Goal: Information Seeking & Learning: Find specific page/section

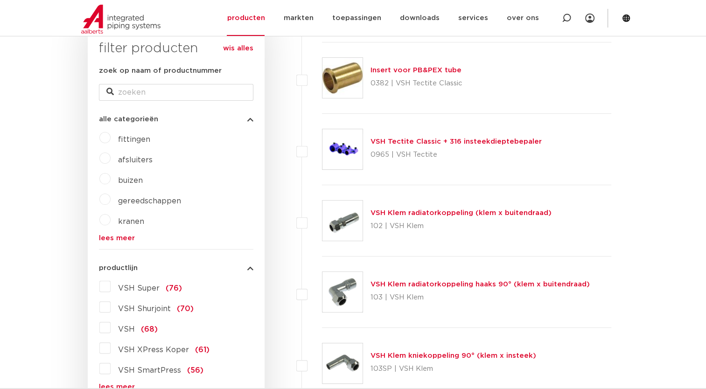
scroll to position [187, 0]
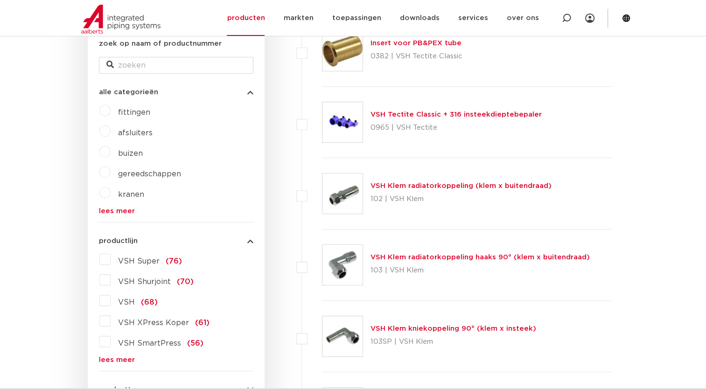
click at [111, 321] on label "VSH XPress Koper (61)" at bounding box center [160, 321] width 99 height 15
click at [0, 0] on input "VSH XPress Koper (61)" at bounding box center [0, 0] width 0 height 0
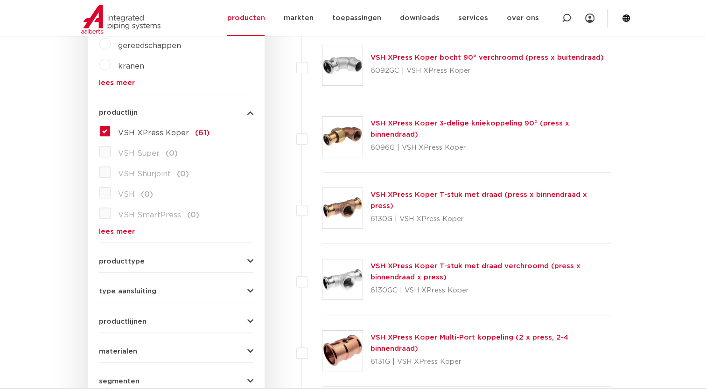
scroll to position [327, 0]
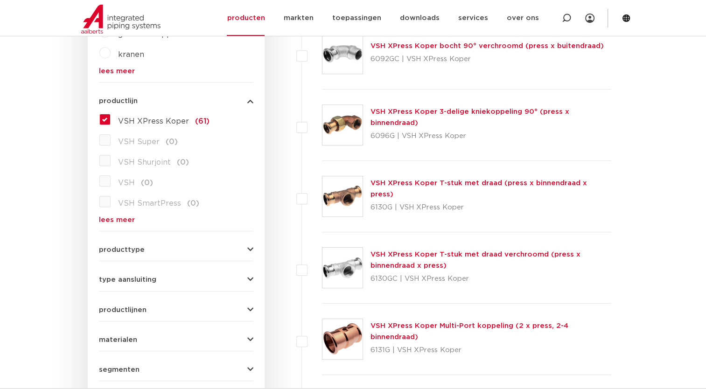
click at [248, 249] on icon "button" at bounding box center [250, 249] width 6 height 7
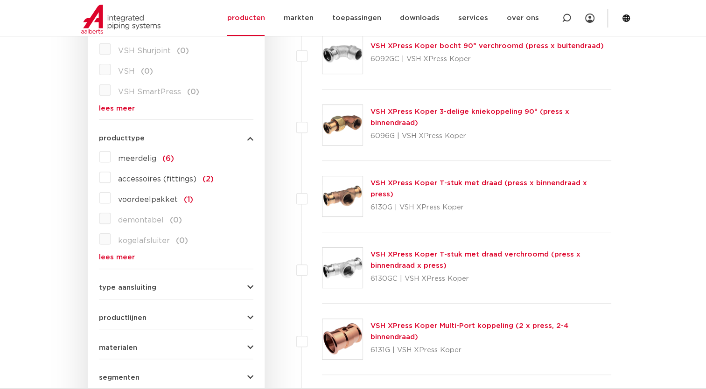
scroll to position [319, 0]
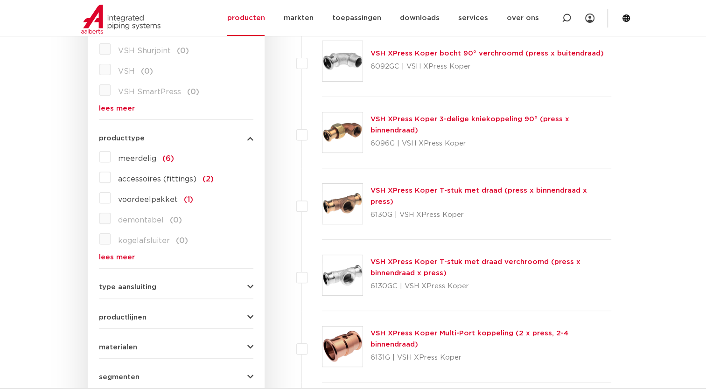
click at [147, 158] on span "meerdelig" at bounding box center [137, 158] width 38 height 7
click at [0, 0] on input "meerdelig (6)" at bounding box center [0, 0] width 0 height 0
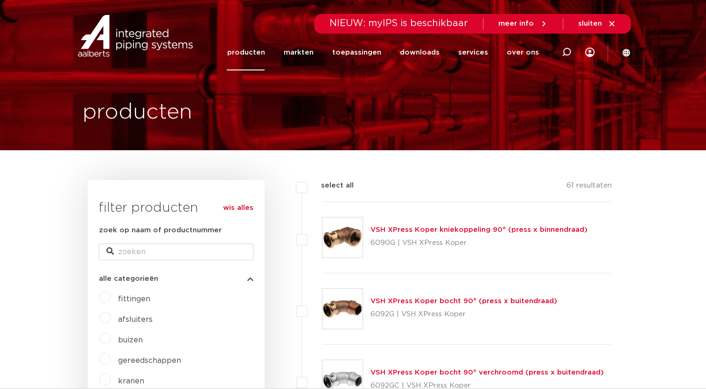
click at [262, 56] on link "producten" at bounding box center [246, 53] width 38 height 36
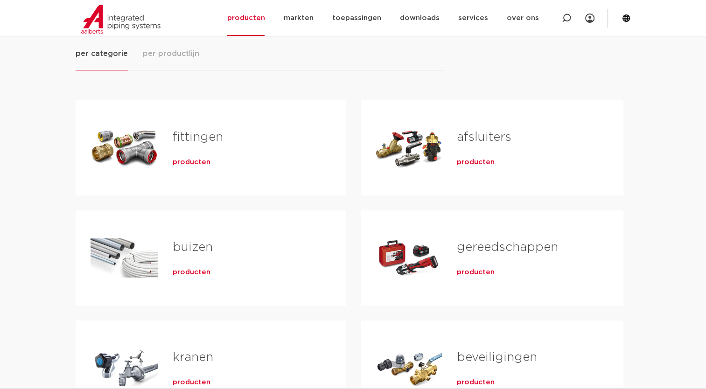
scroll to position [140, 0]
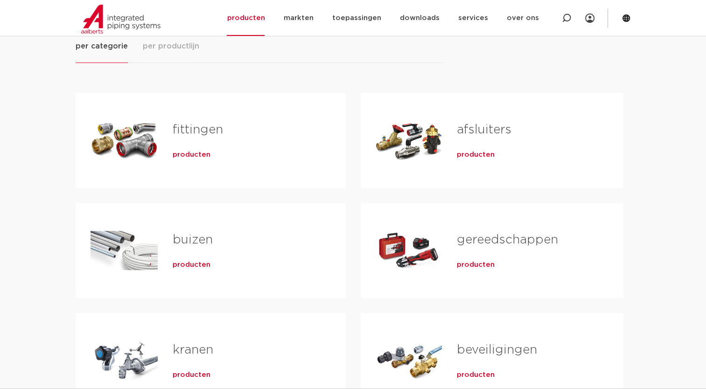
click at [489, 128] on link "afsluiters" at bounding box center [484, 130] width 55 height 12
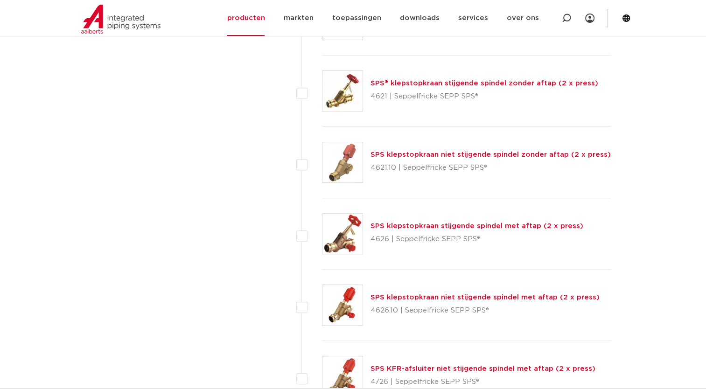
scroll to position [4199, 0]
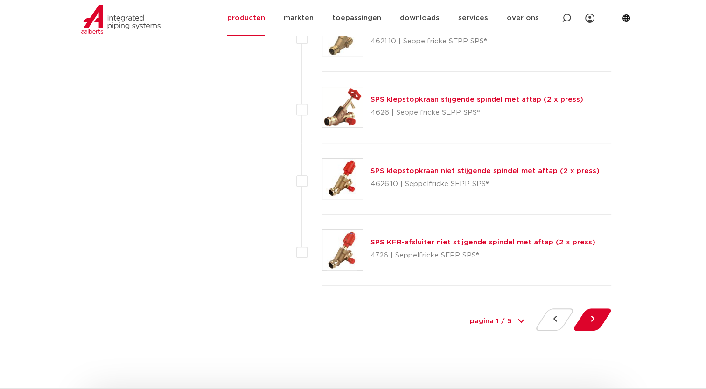
click at [606, 308] on button at bounding box center [592, 319] width 27 height 22
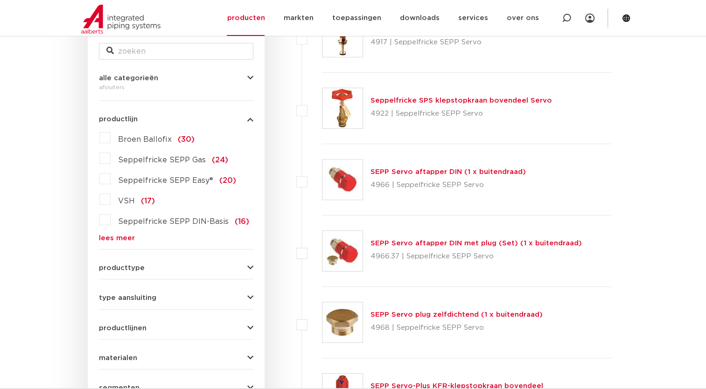
scroll to position [187, 0]
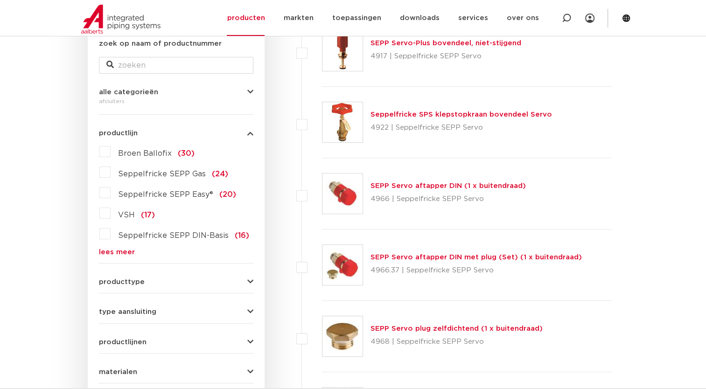
click at [123, 211] on span "VSH" at bounding box center [126, 214] width 17 height 7
click at [0, 0] on input "VSH (17)" at bounding box center [0, 0] width 0 height 0
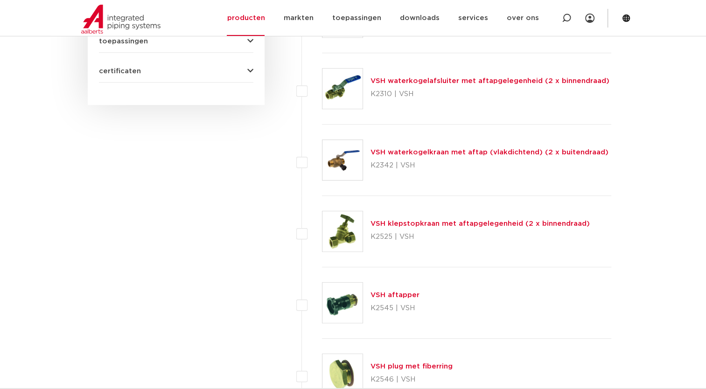
scroll to position [607, 0]
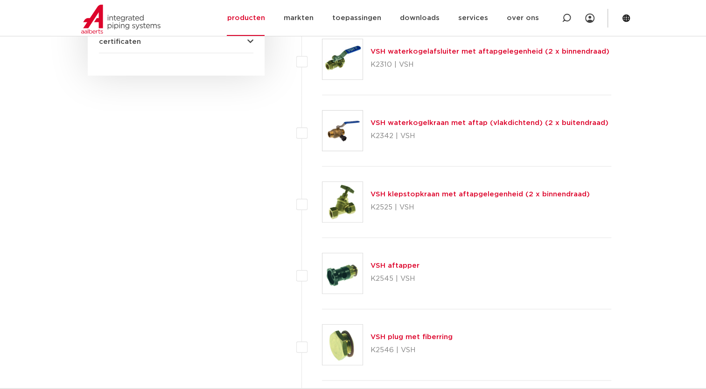
click at [382, 193] on link "VSH klepstopkraan met aftapgelegenheid (2 x binnendraad)" at bounding box center [479, 194] width 219 height 7
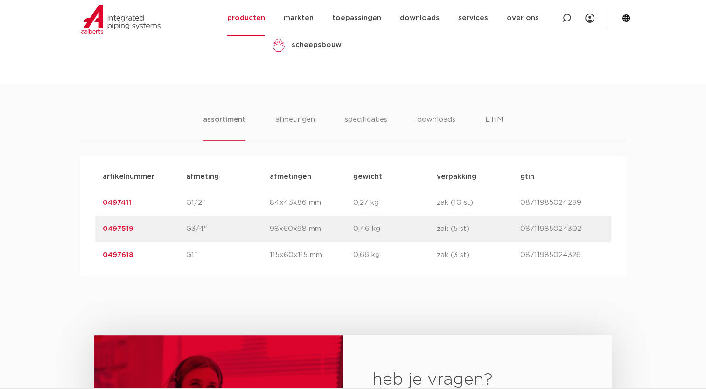
scroll to position [513, 0]
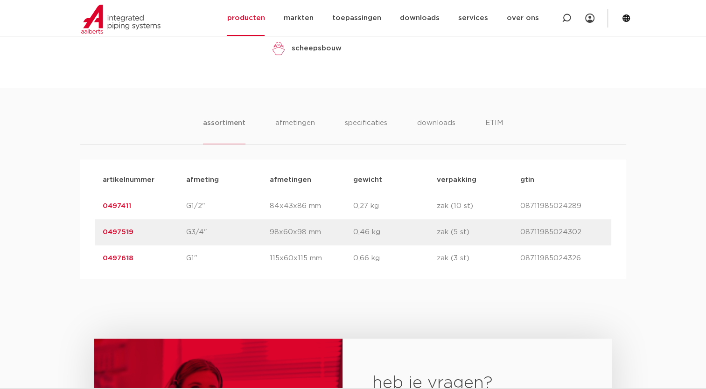
click at [113, 257] on link "0497618" at bounding box center [118, 258] width 31 height 7
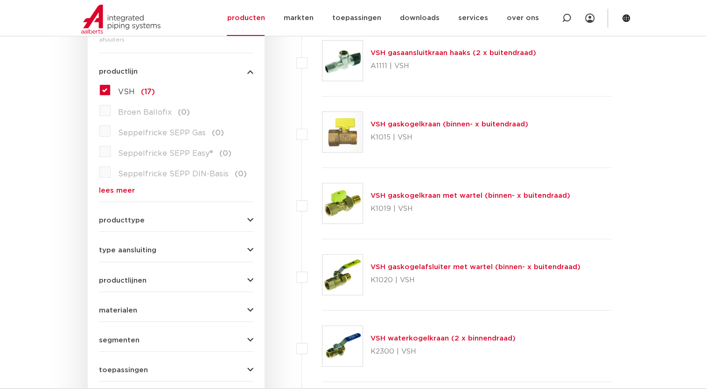
scroll to position [280, 0]
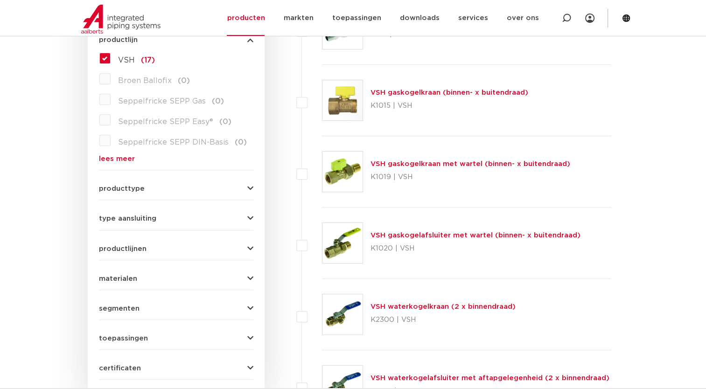
click at [247, 186] on icon "button" at bounding box center [250, 188] width 6 height 7
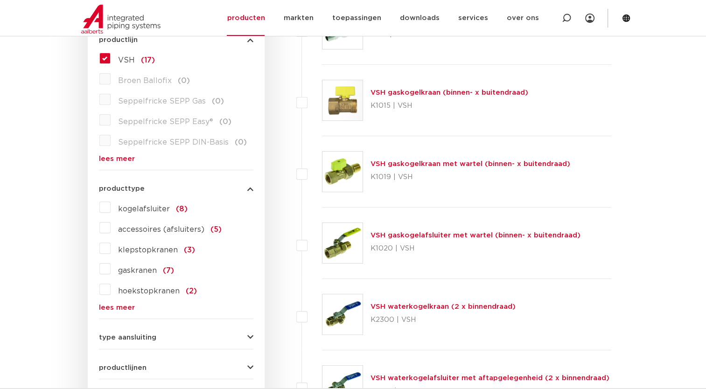
click at [111, 248] on label "klepstopkranen (3)" at bounding box center [153, 248] width 84 height 15
click at [0, 0] on input "klepstopkranen (3)" at bounding box center [0, 0] width 0 height 0
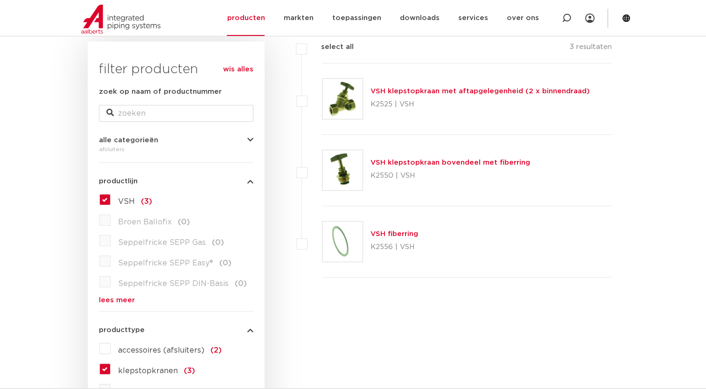
scroll to position [280, 0]
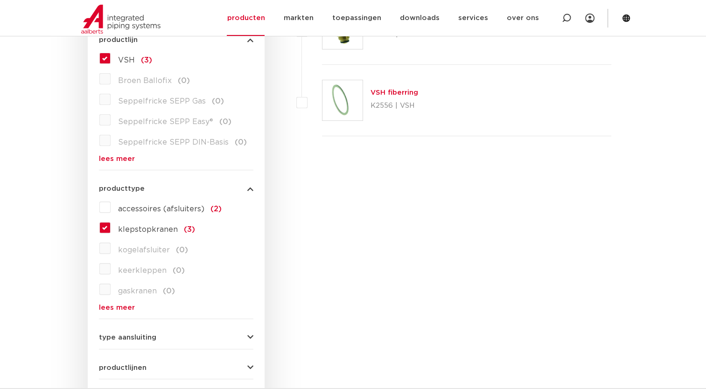
click at [251, 337] on icon "button" at bounding box center [250, 337] width 6 height 7
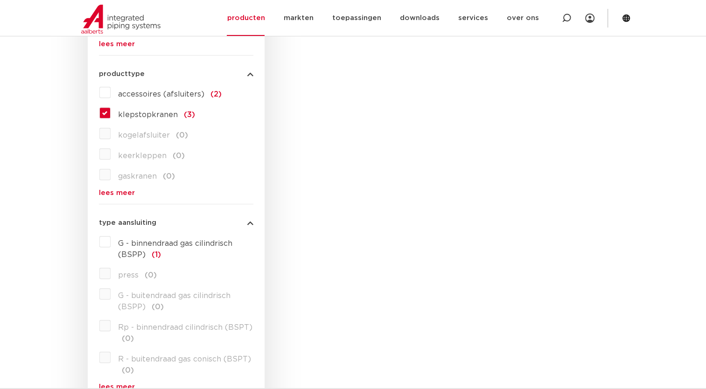
scroll to position [420, 0]
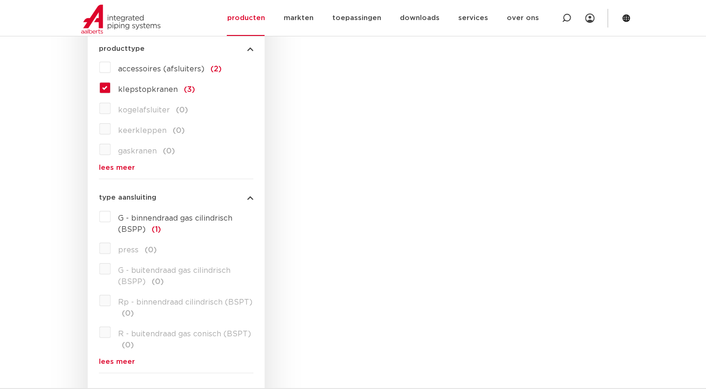
click at [119, 358] on link "lees meer" at bounding box center [176, 361] width 154 height 7
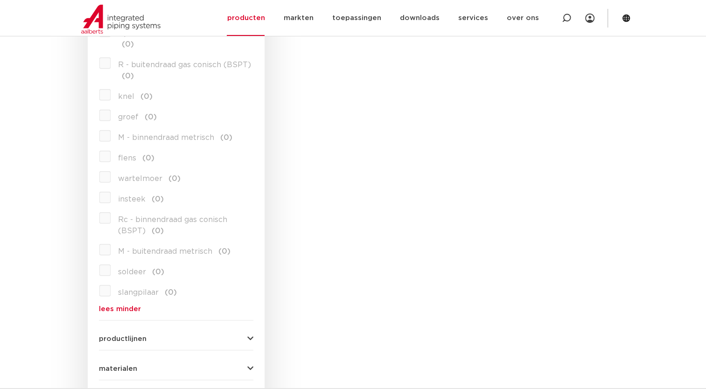
scroll to position [700, 0]
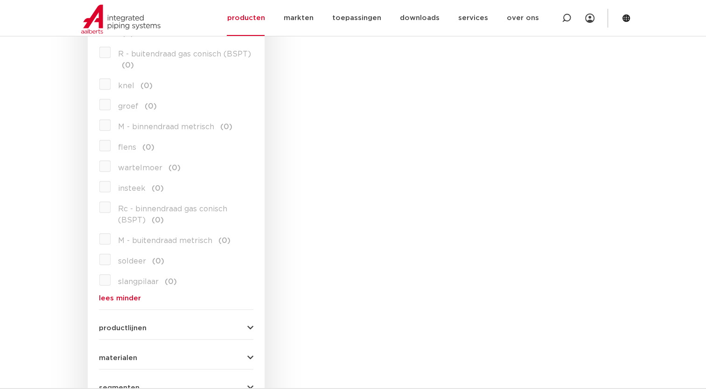
click at [250, 328] on icon "button" at bounding box center [250, 328] width 6 height 7
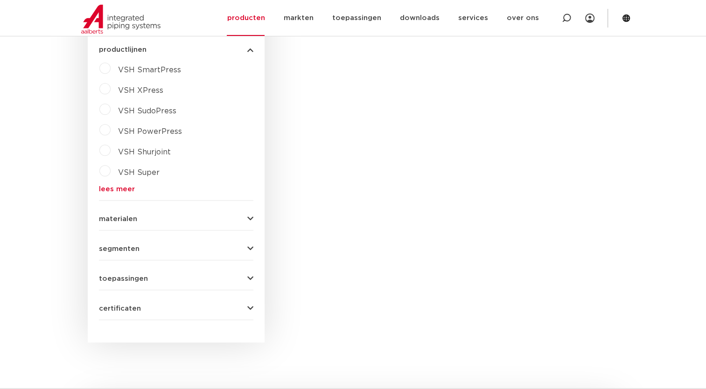
scroll to position [980, 0]
click at [251, 275] on icon "button" at bounding box center [250, 277] width 6 height 7
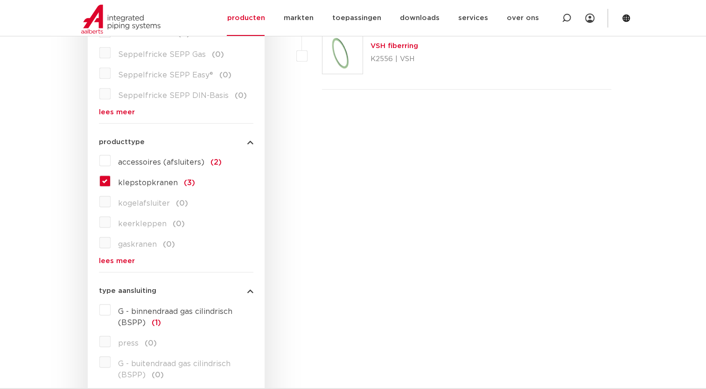
scroll to position [93, 0]
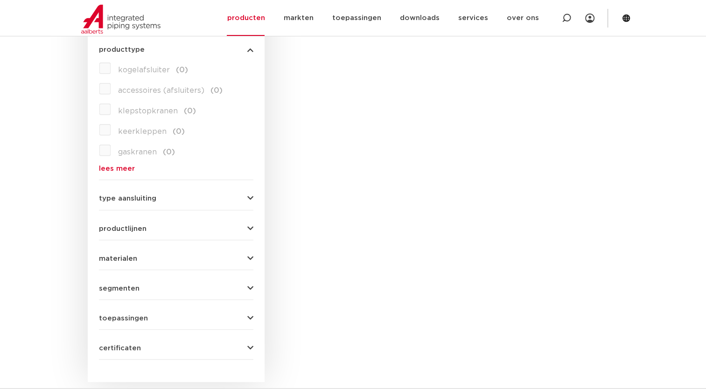
scroll to position [420, 0]
click at [250, 195] on icon "button" at bounding box center [250, 197] width 6 height 7
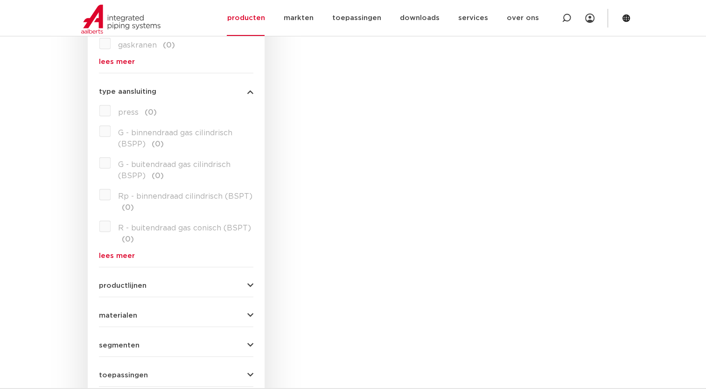
scroll to position [607, 0]
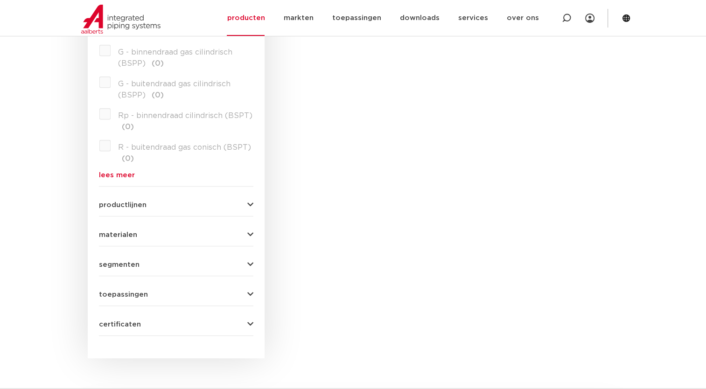
click at [250, 205] on icon "button" at bounding box center [250, 205] width 6 height 7
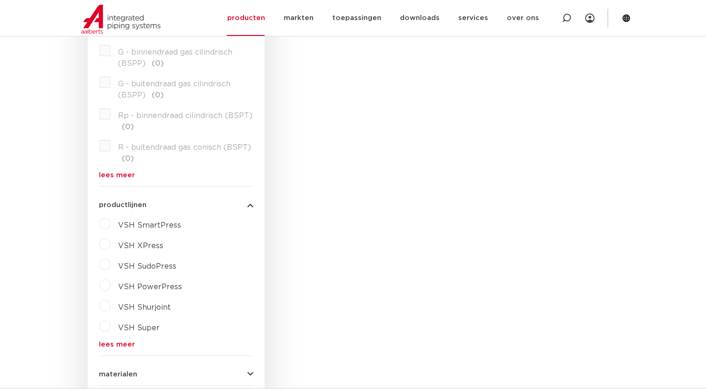
click at [111, 245] on label "VSH XPress" at bounding box center [137, 244] width 53 height 15
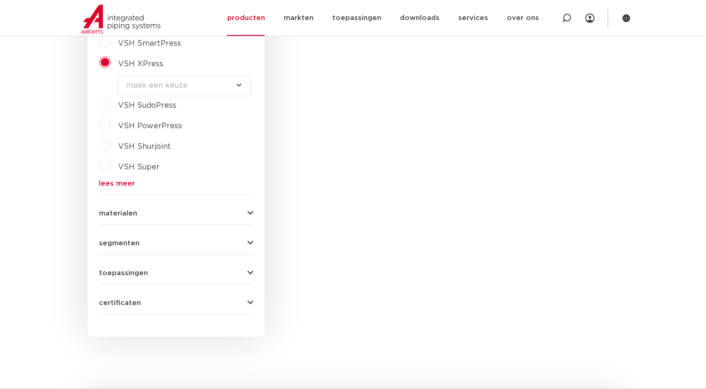
scroll to position [793, 0]
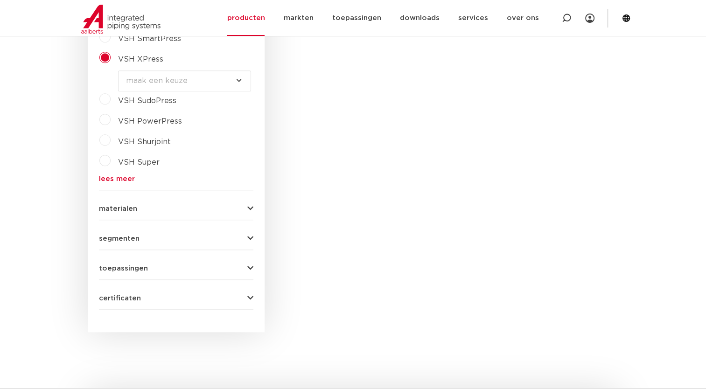
click at [251, 207] on icon "button" at bounding box center [250, 208] width 6 height 7
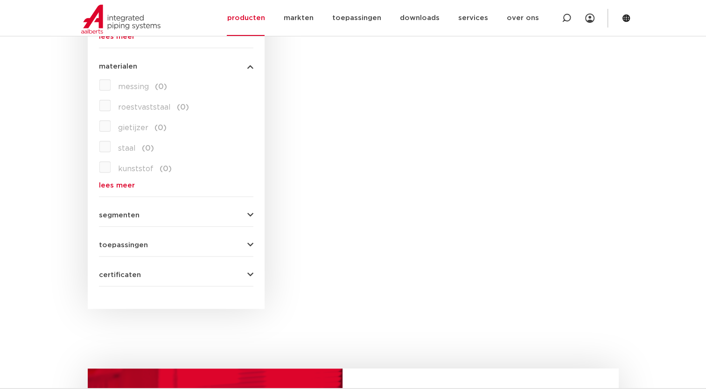
scroll to position [980, 0]
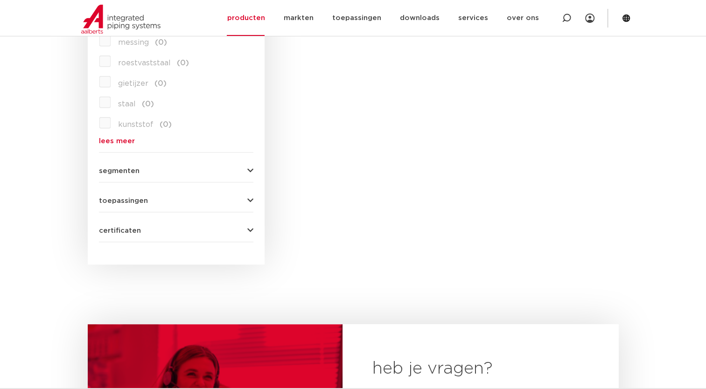
click at [249, 167] on icon "button" at bounding box center [250, 170] width 6 height 7
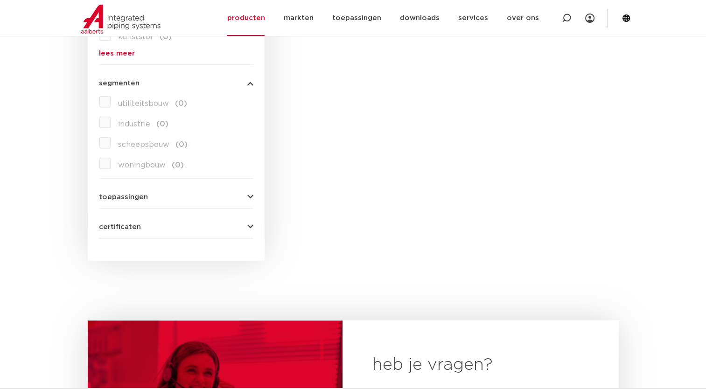
scroll to position [1120, 0]
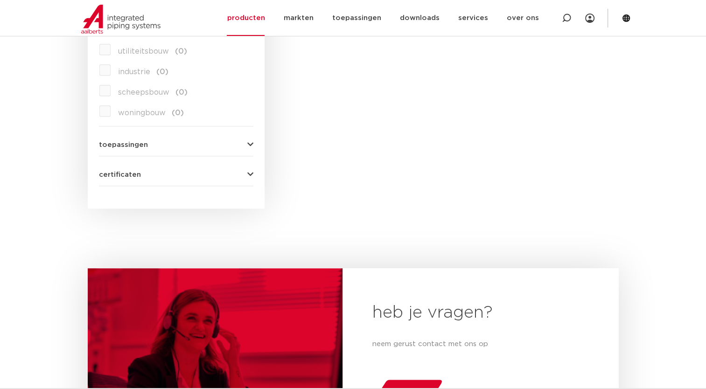
click at [252, 143] on icon "button" at bounding box center [250, 144] width 6 height 7
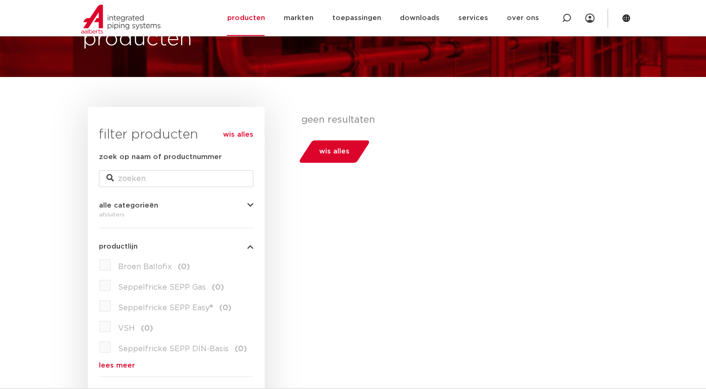
scroll to position [0, 0]
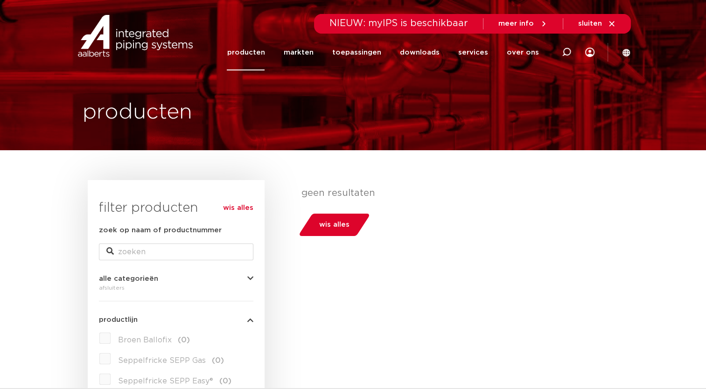
click at [239, 208] on link "wis alles" at bounding box center [238, 207] width 30 height 11
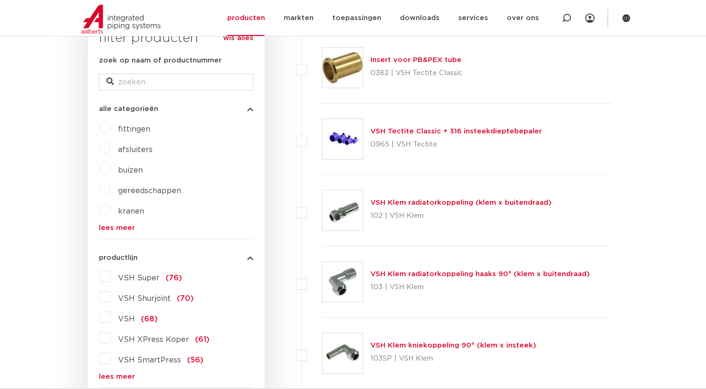
scroll to position [187, 0]
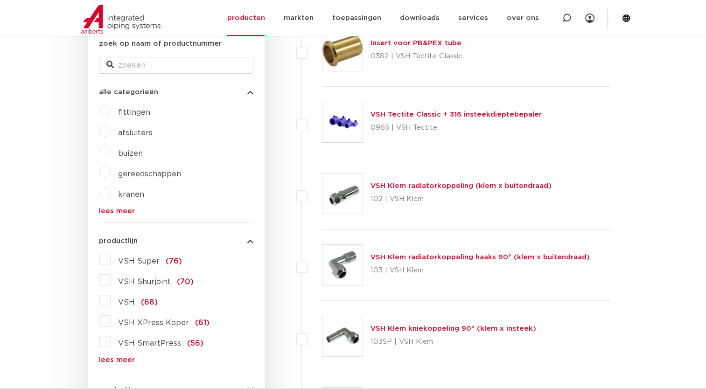
click at [111, 320] on label "VSH XPress Koper (61)" at bounding box center [160, 321] width 99 height 15
click at [0, 0] on input "VSH XPress Koper (61)" at bounding box center [0, 0] width 0 height 0
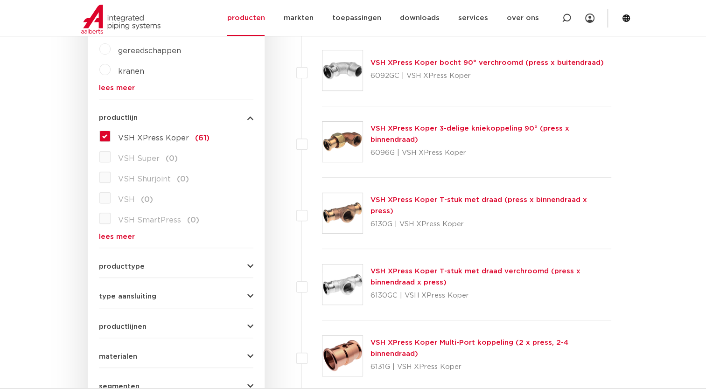
scroll to position [327, 0]
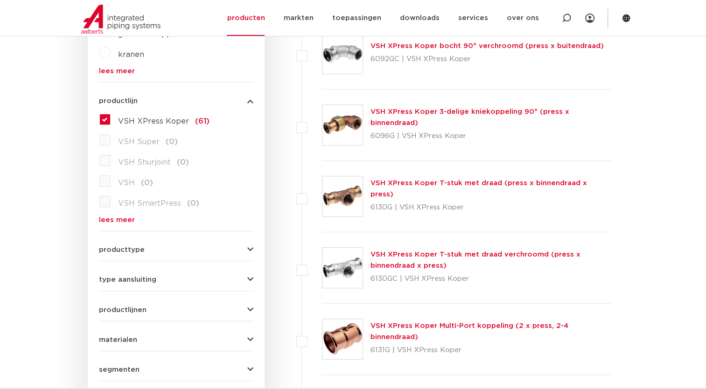
click at [251, 251] on icon "button" at bounding box center [250, 249] width 6 height 7
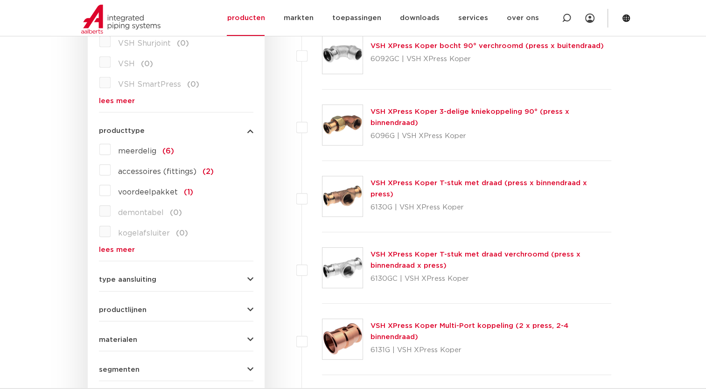
scroll to position [319, 0]
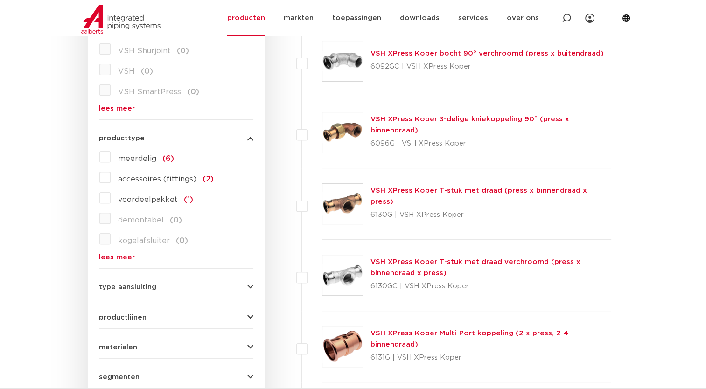
click at [107, 258] on link "lees meer" at bounding box center [176, 257] width 154 height 7
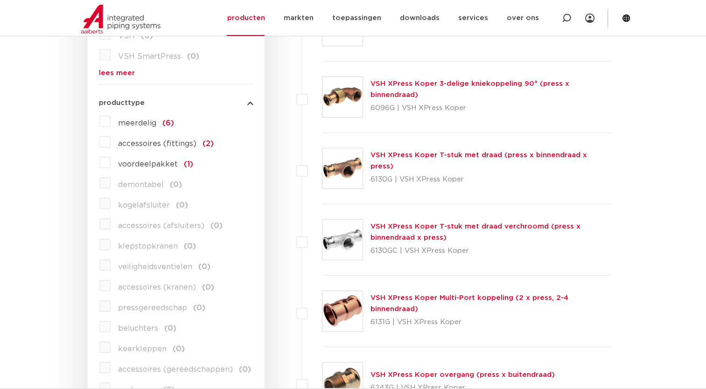
scroll to position [226, 0]
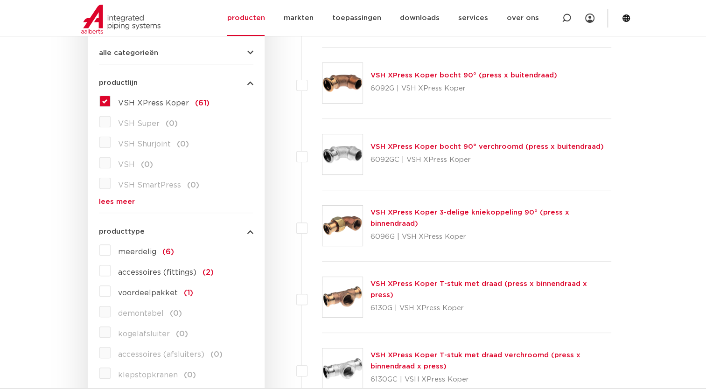
click at [132, 252] on span "meerdelig" at bounding box center [137, 251] width 38 height 7
click at [0, 0] on input "meerdelig (6)" at bounding box center [0, 0] width 0 height 0
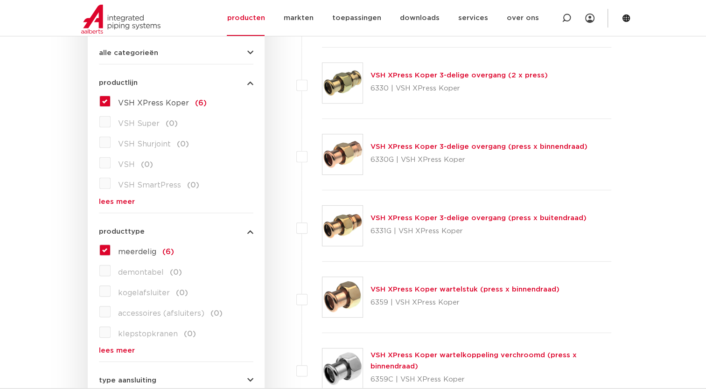
click at [394, 289] on link "VSH XPress Koper wartelstuk (press x binnendraad)" at bounding box center [464, 289] width 189 height 7
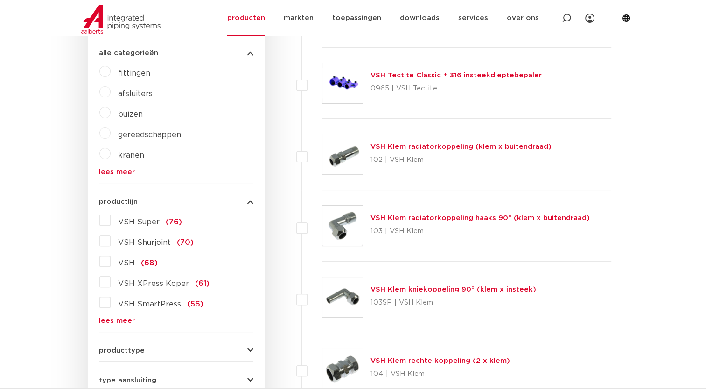
click at [111, 286] on label "VSH XPress Koper (61)" at bounding box center [160, 281] width 99 height 15
click at [0, 0] on input "VSH XPress Koper (61)" at bounding box center [0, 0] width 0 height 0
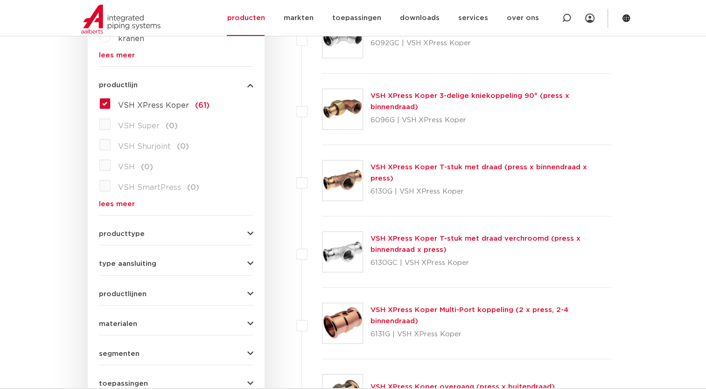
scroll to position [366, 0]
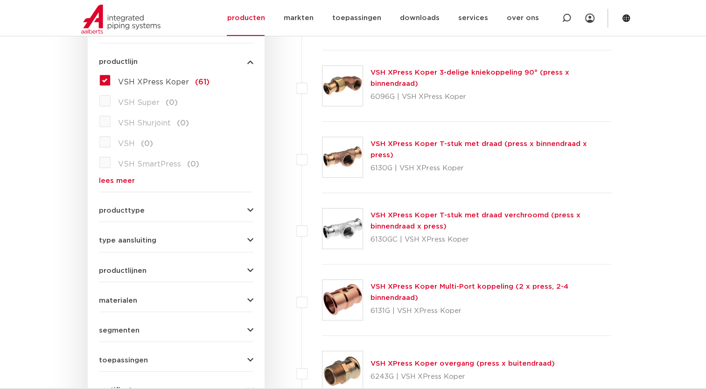
click at [251, 270] on icon "button" at bounding box center [250, 270] width 6 height 7
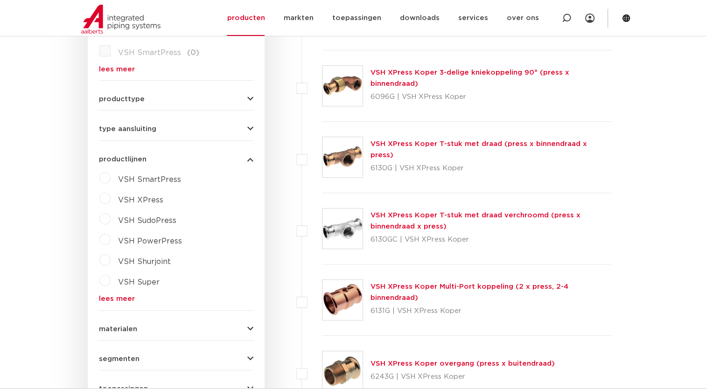
scroll to position [358, 0]
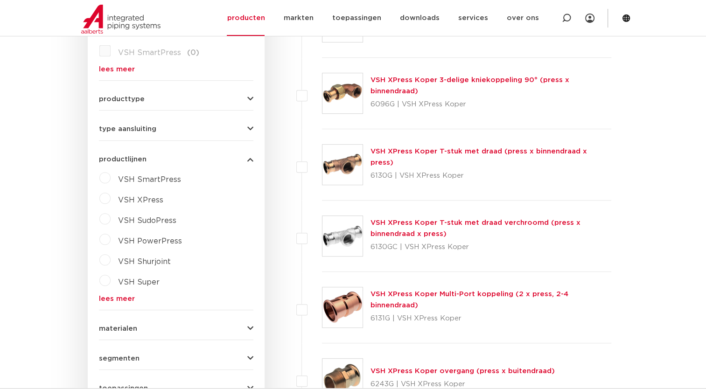
click at [111, 200] on label "VSH XPress" at bounding box center [137, 198] width 53 height 15
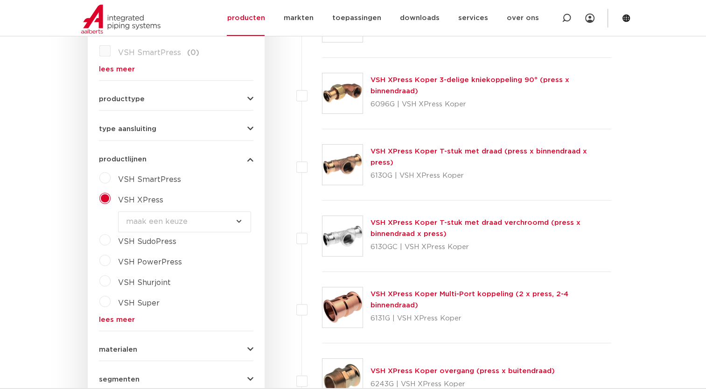
click at [237, 222] on select "maak een keuze VSH XPress RVS 304 fittingen VSH XPress Staalverzinkt fittingen …" at bounding box center [184, 221] width 133 height 21
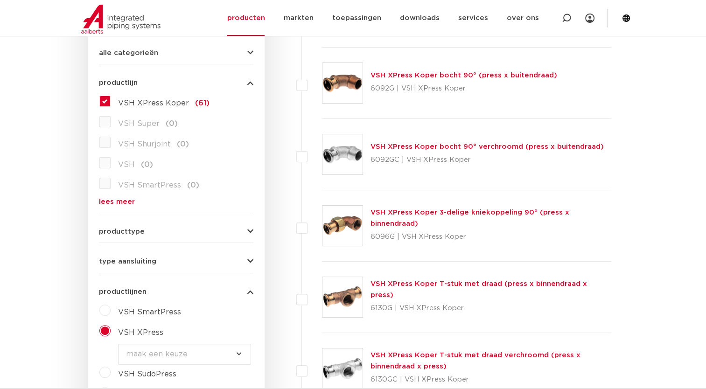
scroll to position [218, 0]
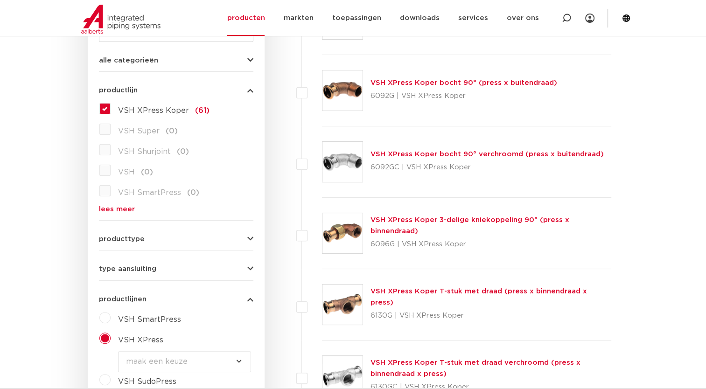
click at [250, 241] on icon "button" at bounding box center [250, 239] width 6 height 7
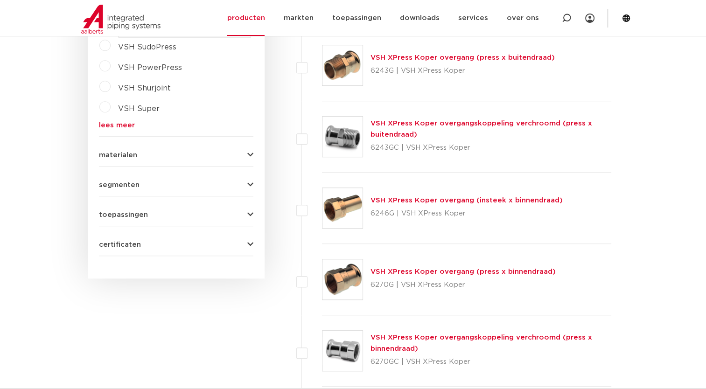
scroll to position [545, 0]
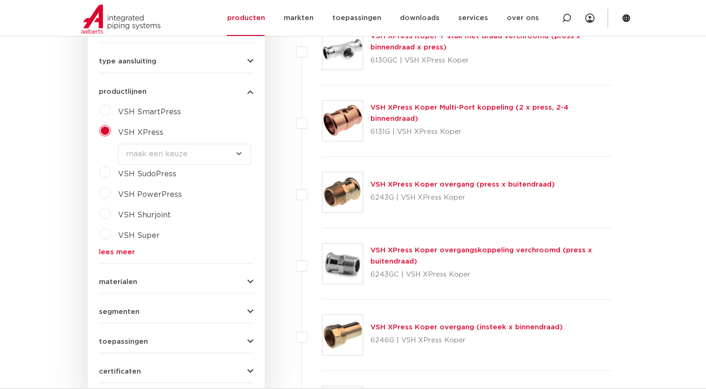
click at [252, 342] on icon "button" at bounding box center [250, 341] width 6 height 7
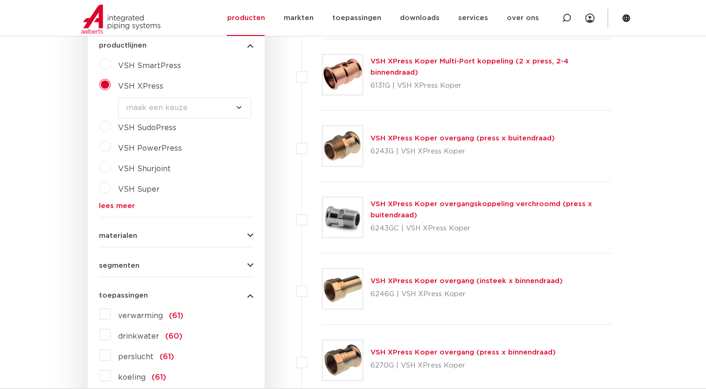
scroll to position [592, 0]
click at [111, 333] on label "drinkwater (60)" at bounding box center [147, 334] width 72 height 15
click at [0, 0] on input "drinkwater (60)" at bounding box center [0, 0] width 0 height 0
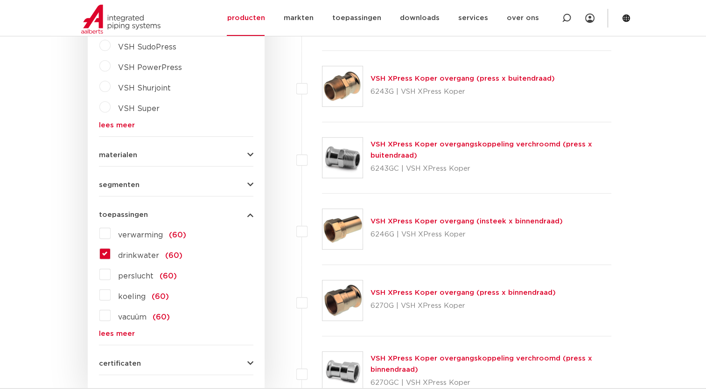
scroll to position [638, 0]
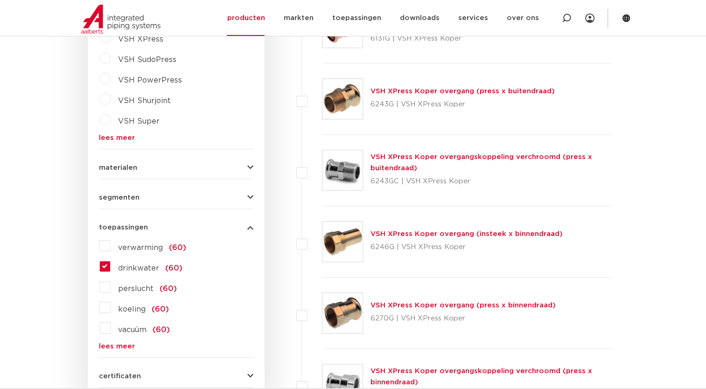
click at [250, 196] on icon "button" at bounding box center [250, 197] width 6 height 7
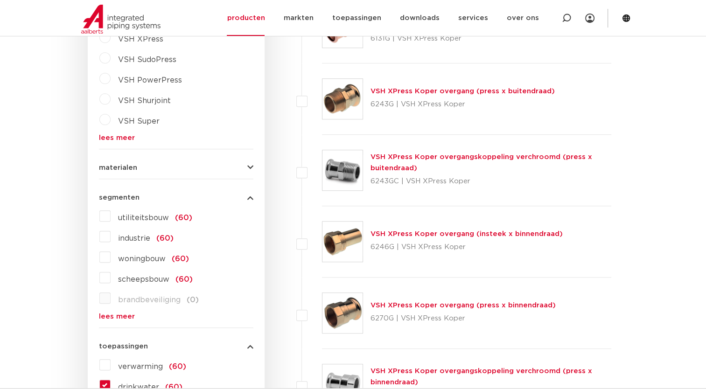
click at [250, 167] on icon "button" at bounding box center [250, 167] width 6 height 7
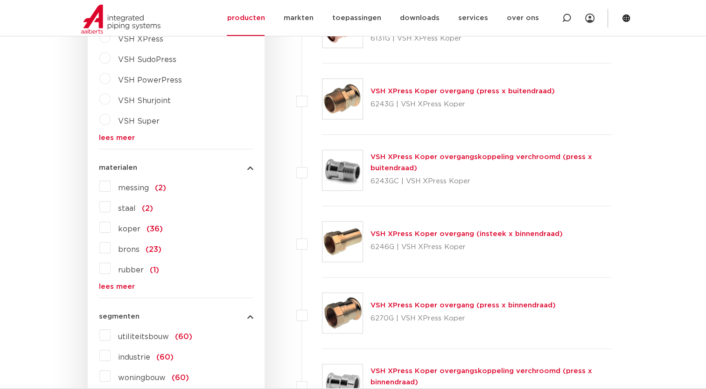
click at [111, 223] on label "koper (36)" at bounding box center [137, 227] width 52 height 15
click at [0, 0] on input "koper (36)" at bounding box center [0, 0] width 0 height 0
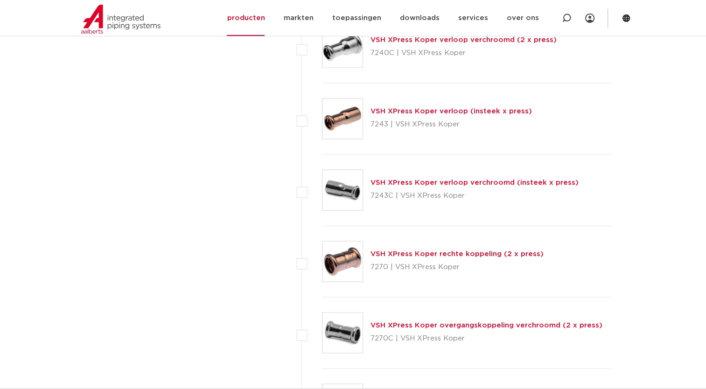
scroll to position [1945, 0]
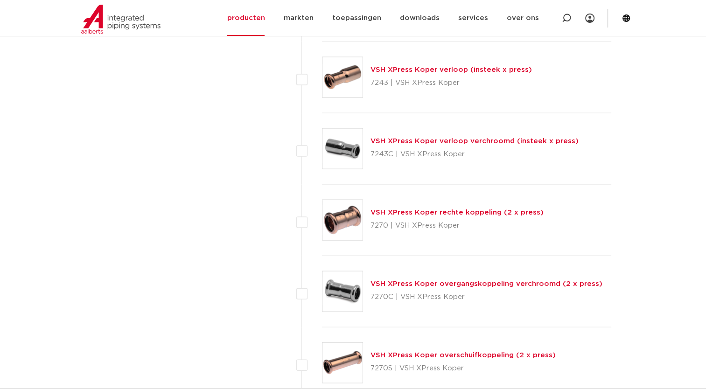
click at [339, 217] on img at bounding box center [342, 220] width 40 height 40
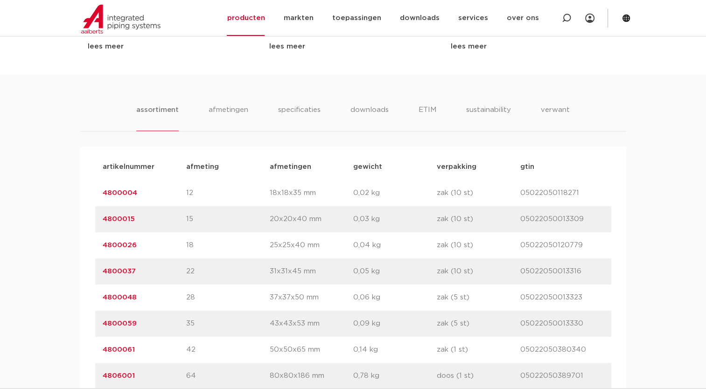
scroll to position [560, 0]
